Goal: Information Seeking & Learning: Learn about a topic

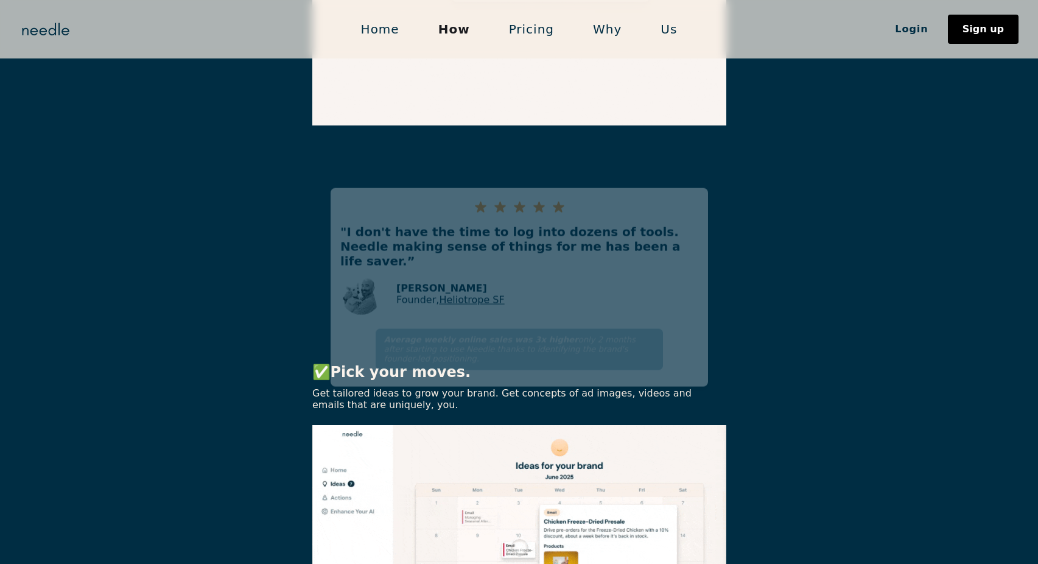
scroll to position [568, 0]
